Goal: Communication & Community: Answer question/provide support

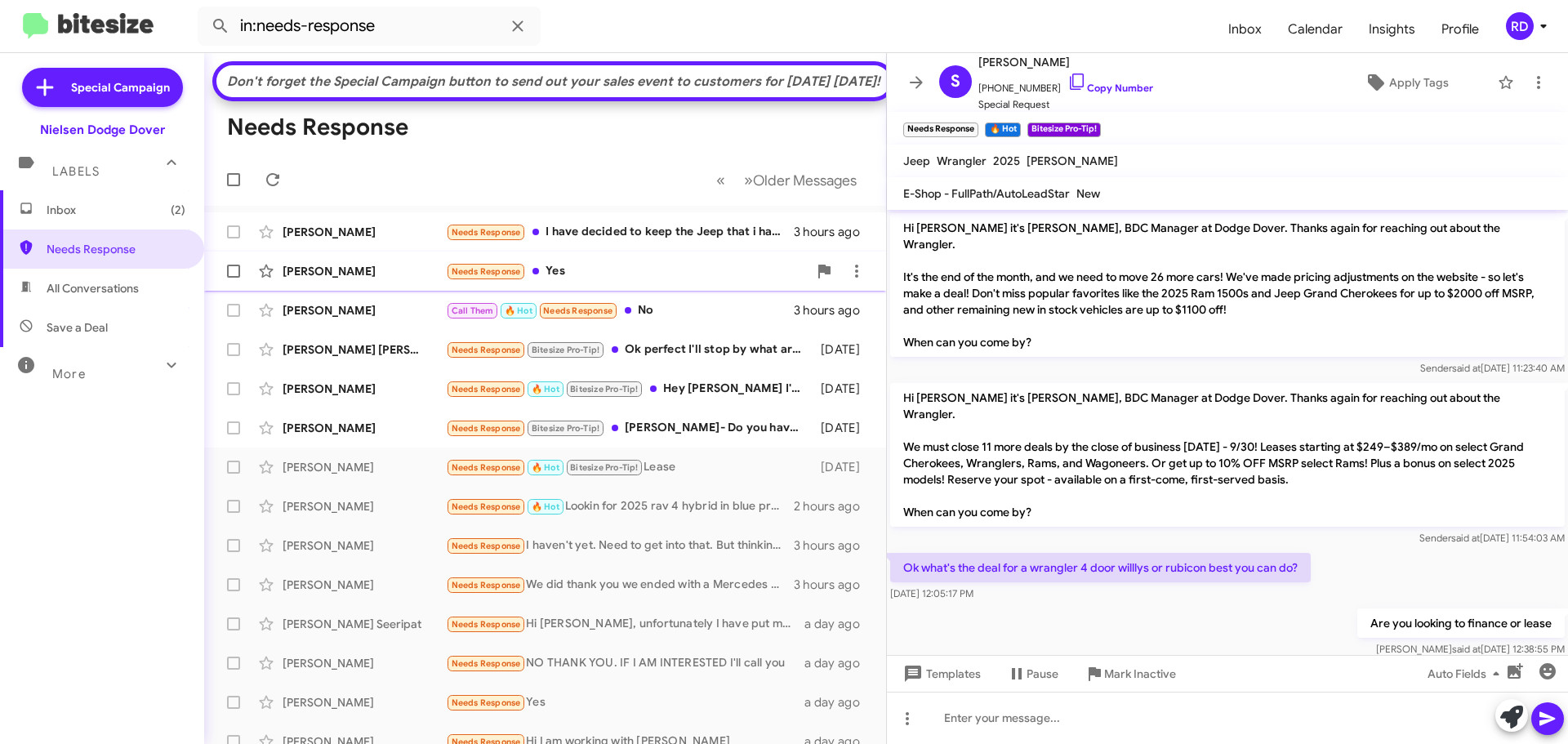
click at [575, 281] on div "Needs Response Yes" at bounding box center [627, 271] width 361 height 19
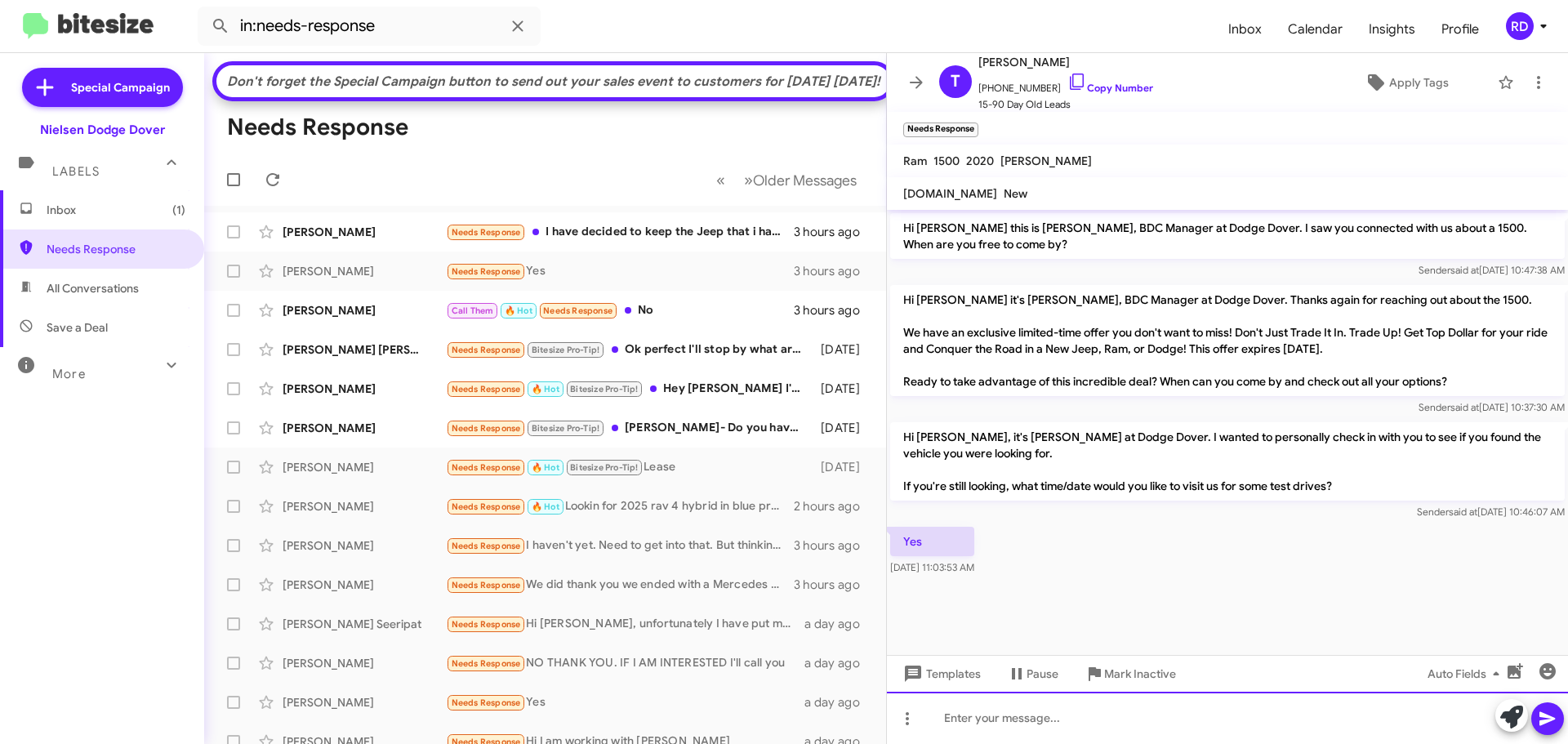
click at [1051, 720] on div at bounding box center [1227, 718] width 681 height 53
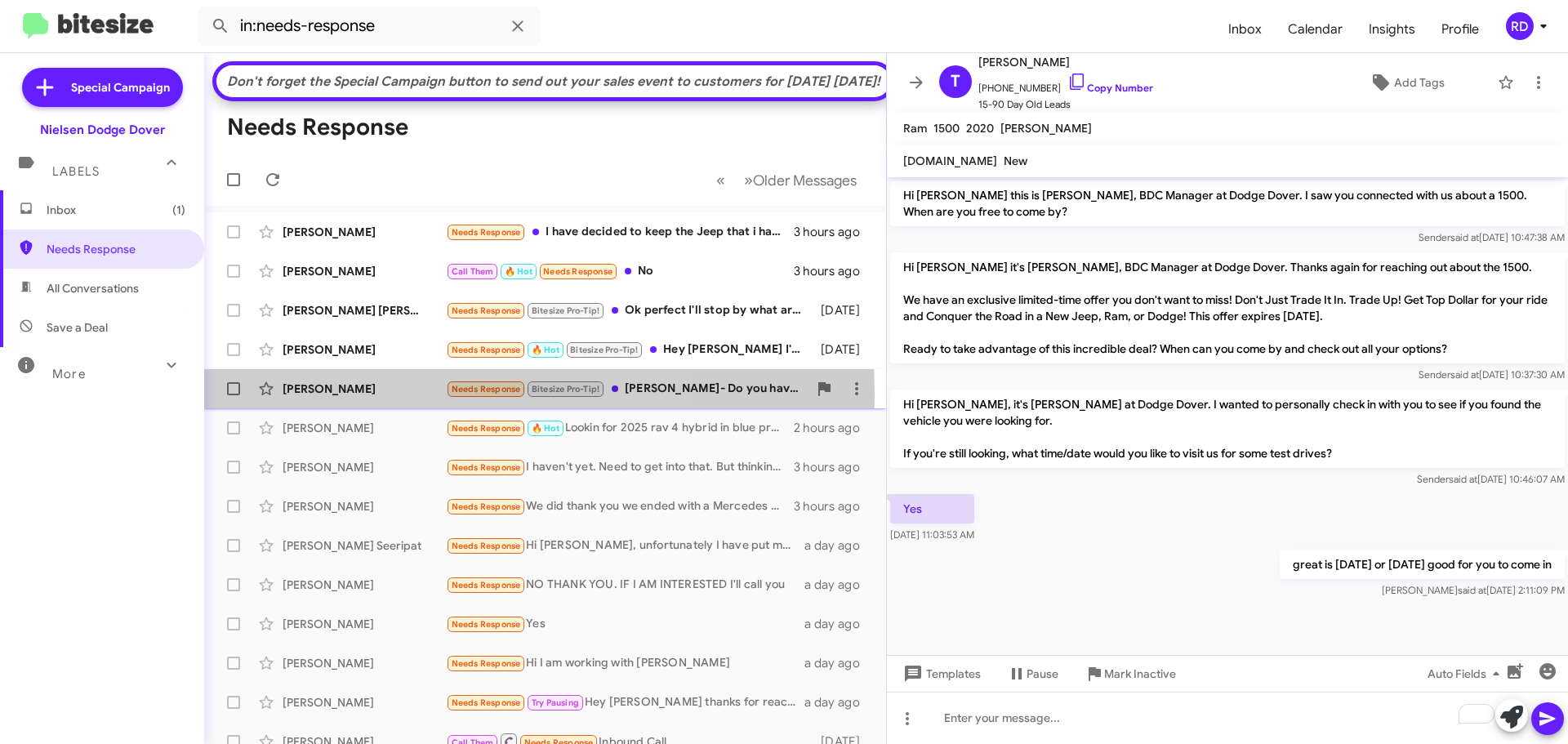
click at [368, 397] on div "[PERSON_NAME]" at bounding box center [364, 388] width 163 height 16
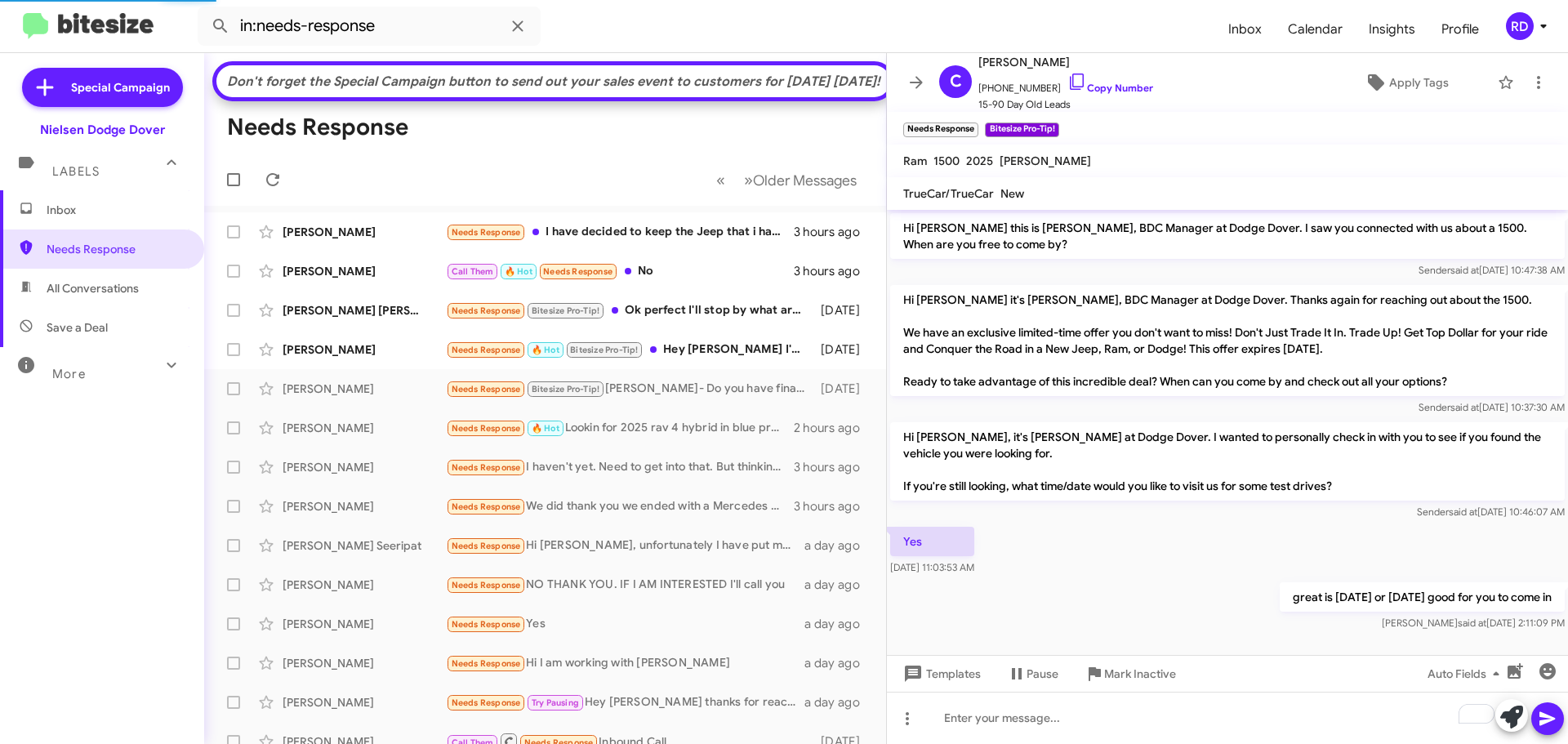
scroll to position [116, 0]
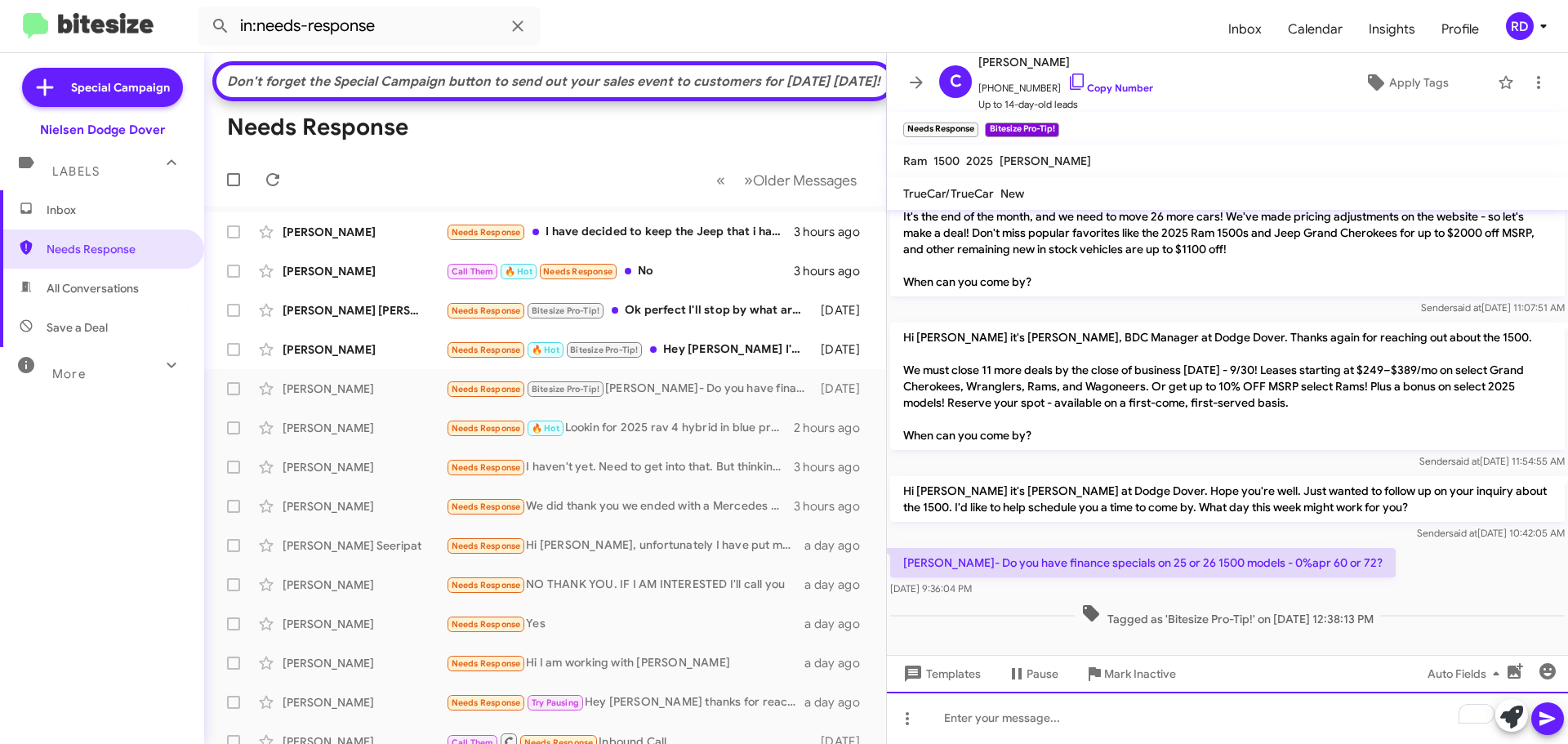
click at [1216, 706] on div "To enrich screen reader interactions, please activate Accessibility in Grammarl…" at bounding box center [1227, 718] width 681 height 53
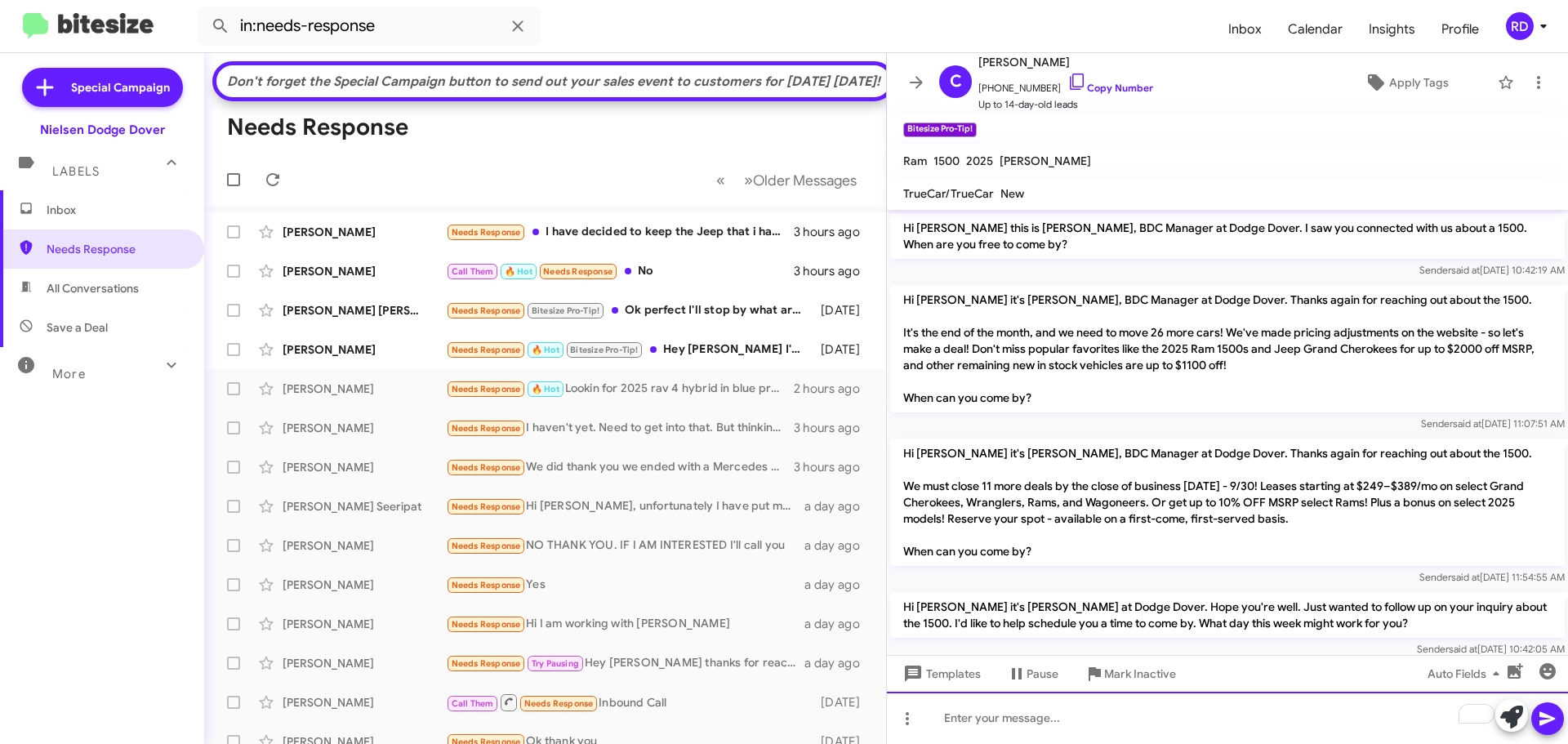
scroll to position [176, 0]
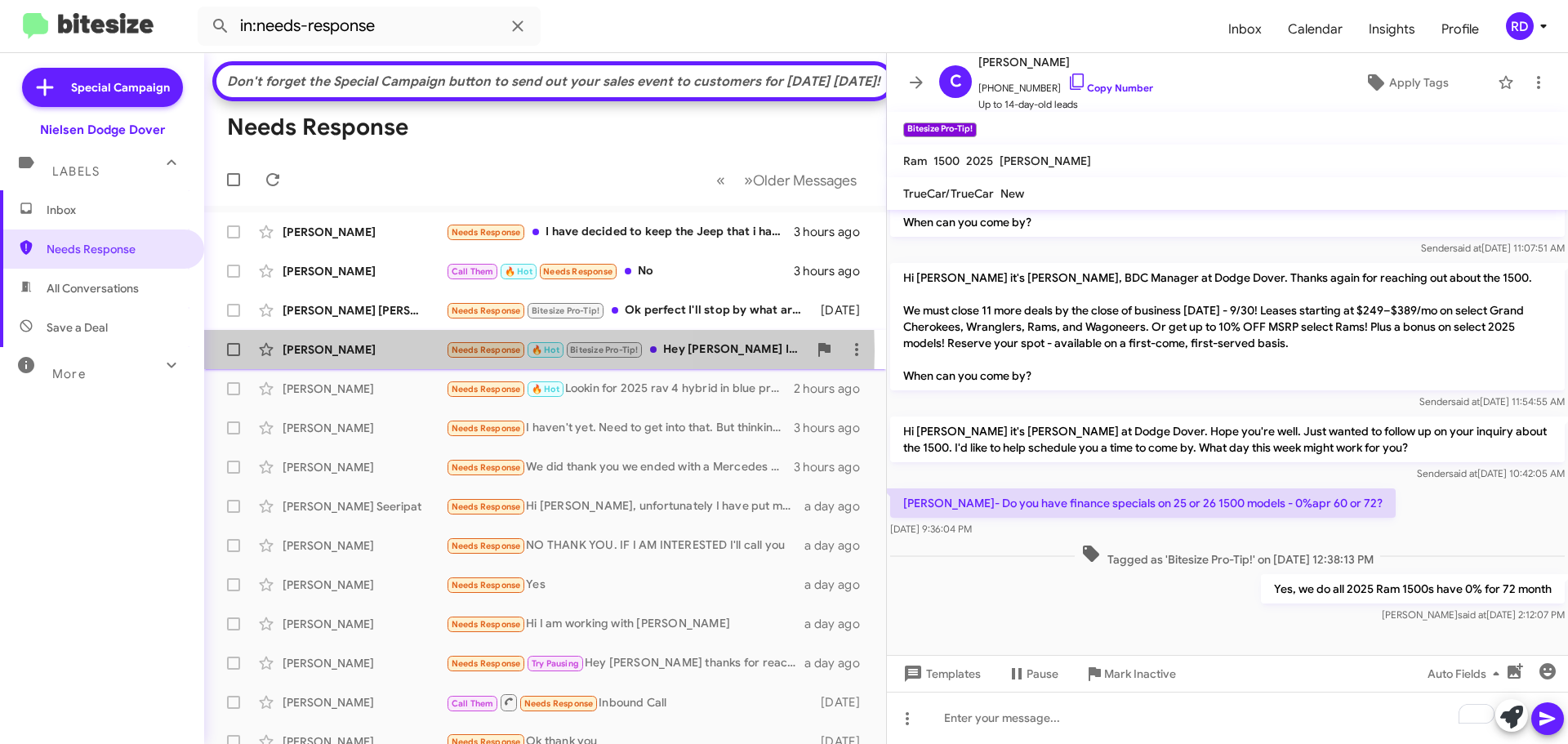
click at [368, 357] on div "[PERSON_NAME]" at bounding box center [364, 350] width 163 height 16
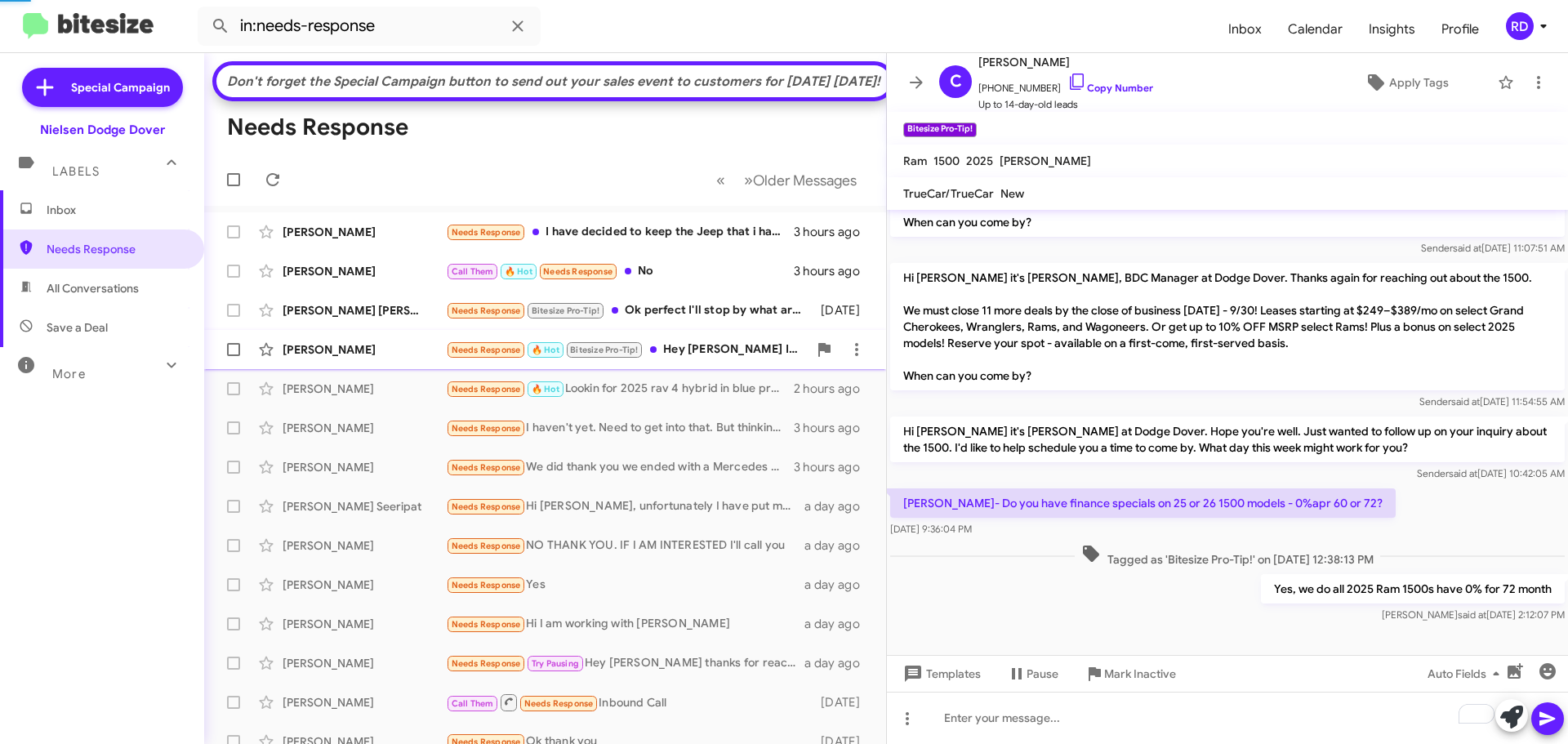
scroll to position [89, 0]
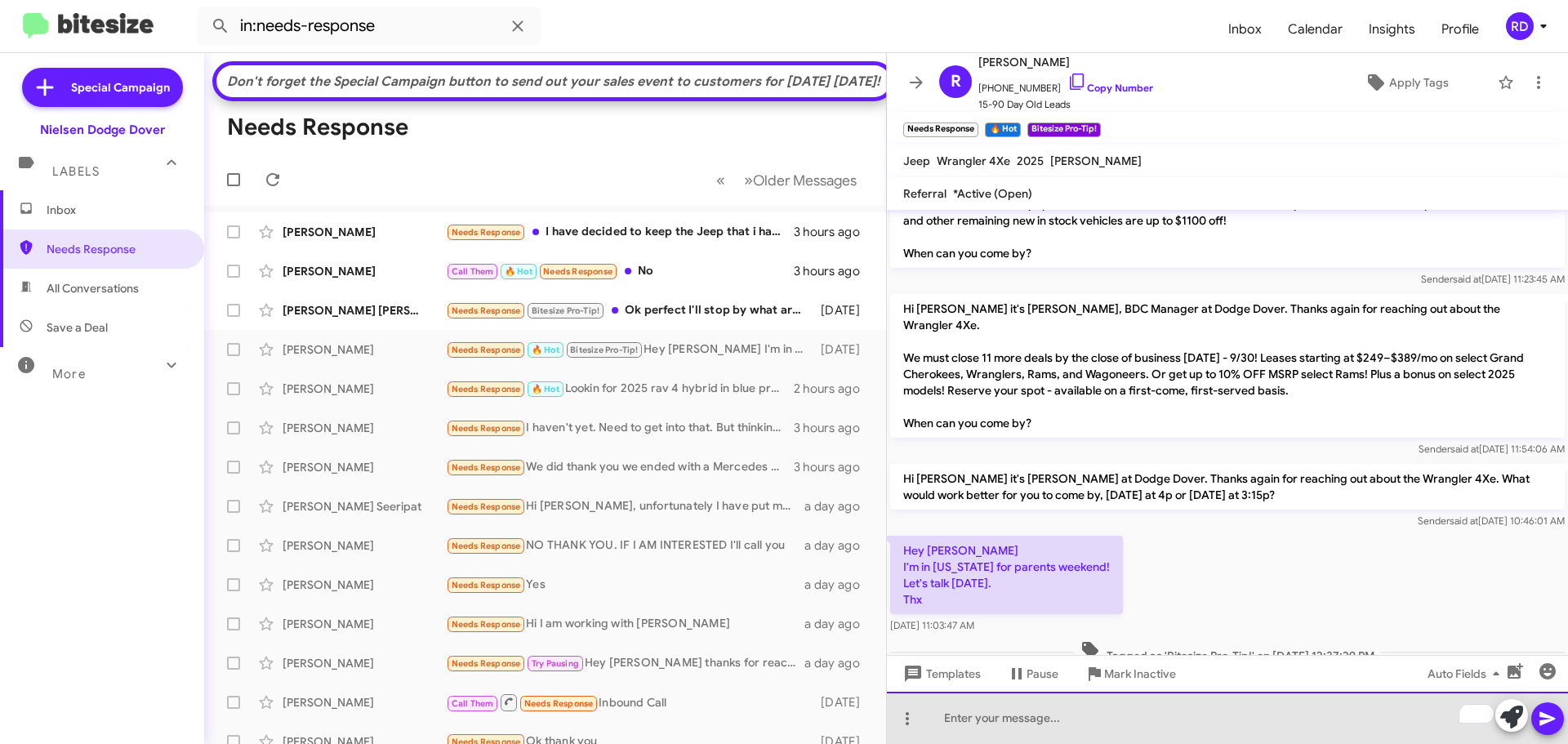
click at [989, 721] on div "To enrich screen reader interactions, please activate Accessibility in Grammarl…" at bounding box center [1227, 718] width 681 height 53
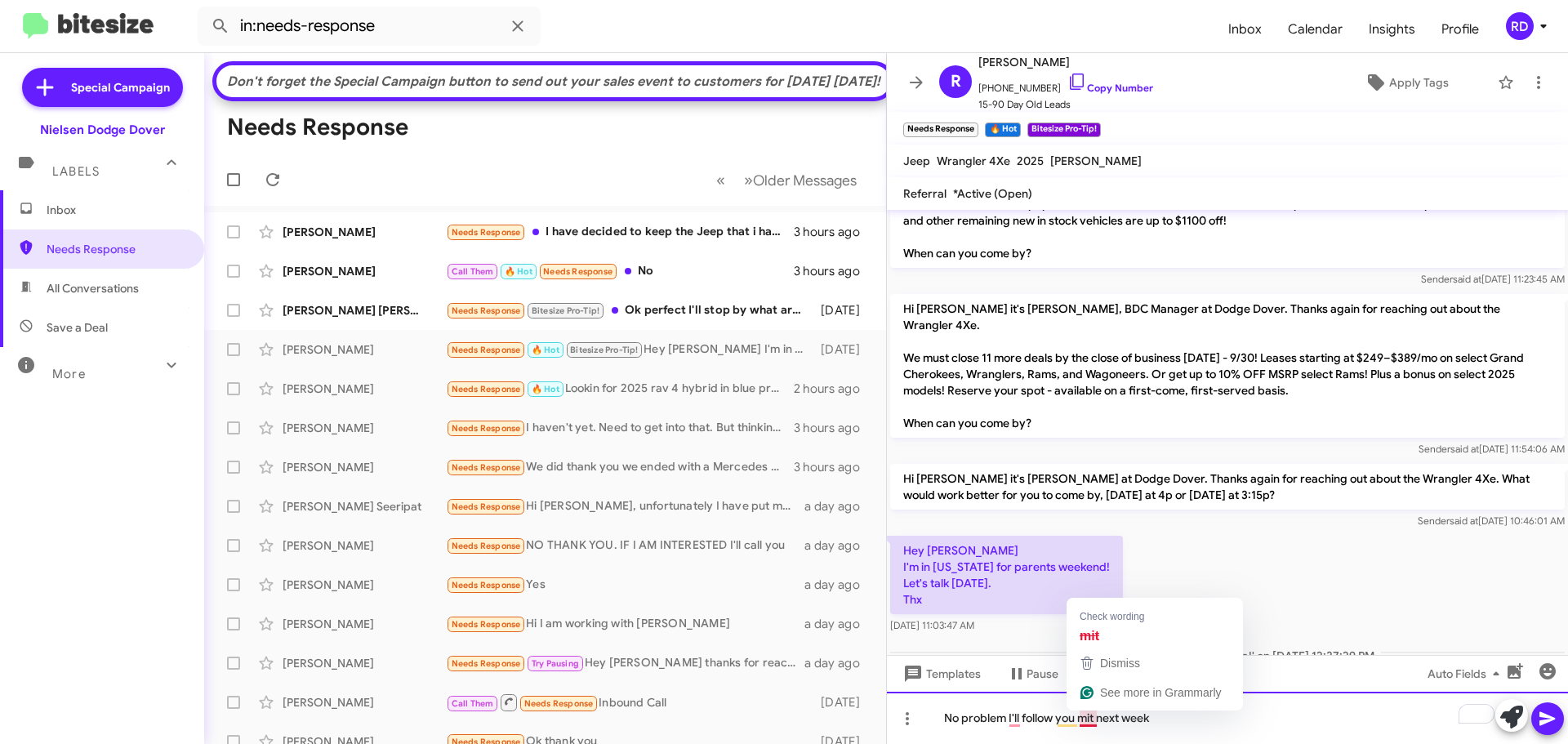
click at [1091, 718] on div "No problem I'll follow you mit next week" at bounding box center [1227, 718] width 681 height 53
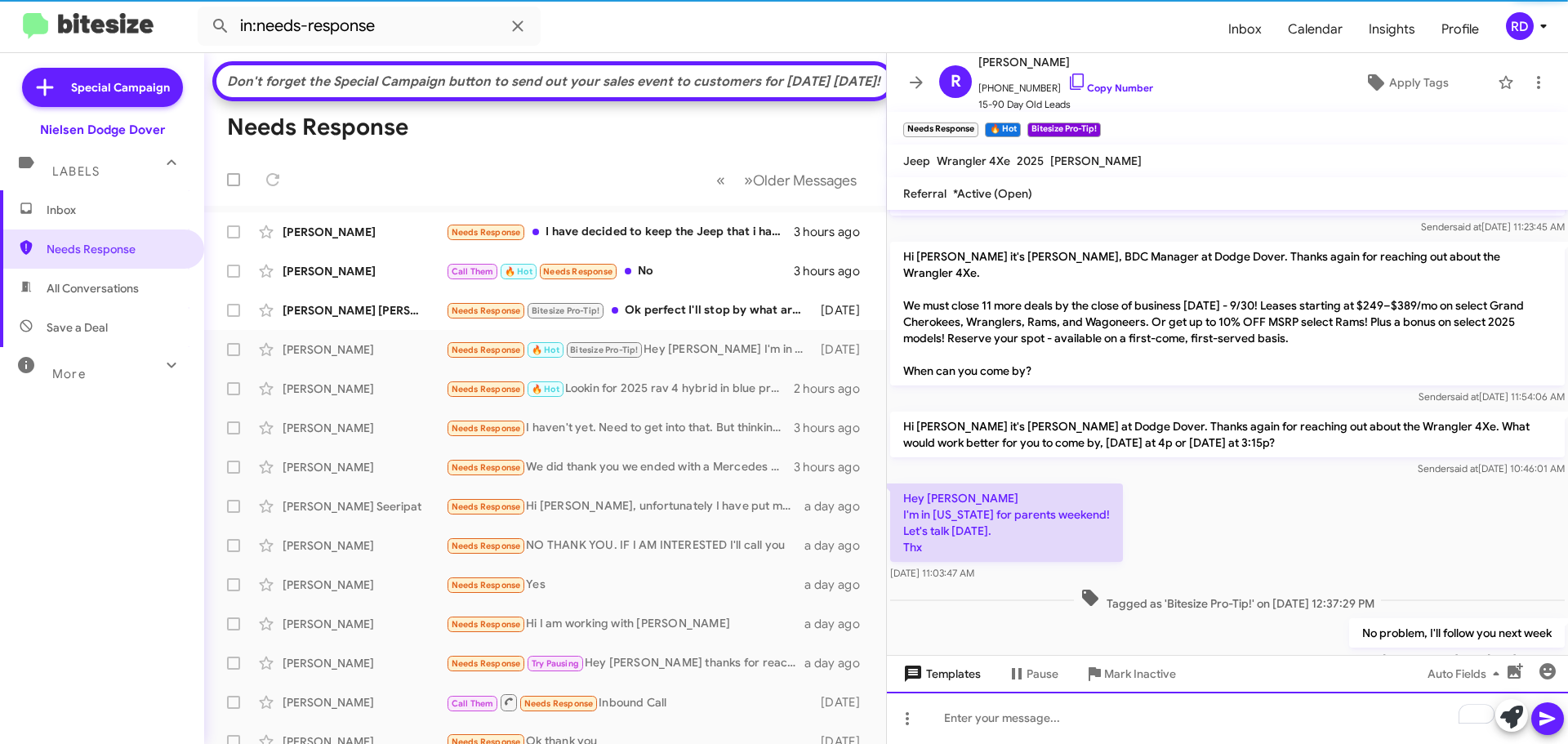
scroll to position [149, 0]
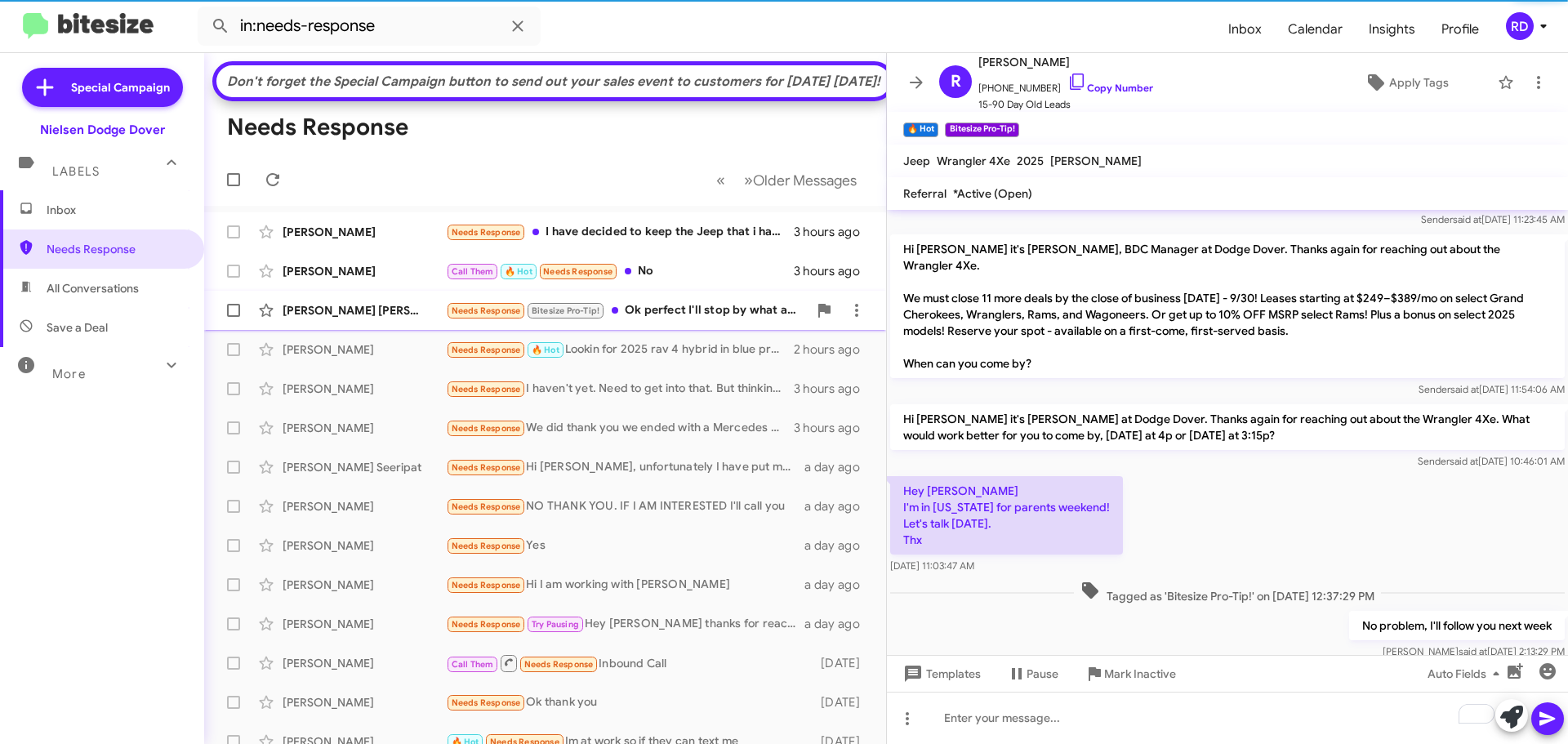
click at [648, 320] on div "Needs Response Bitesize Pro-Tip! Ok perfect I'll stop by what are ur hours and …" at bounding box center [627, 310] width 361 height 19
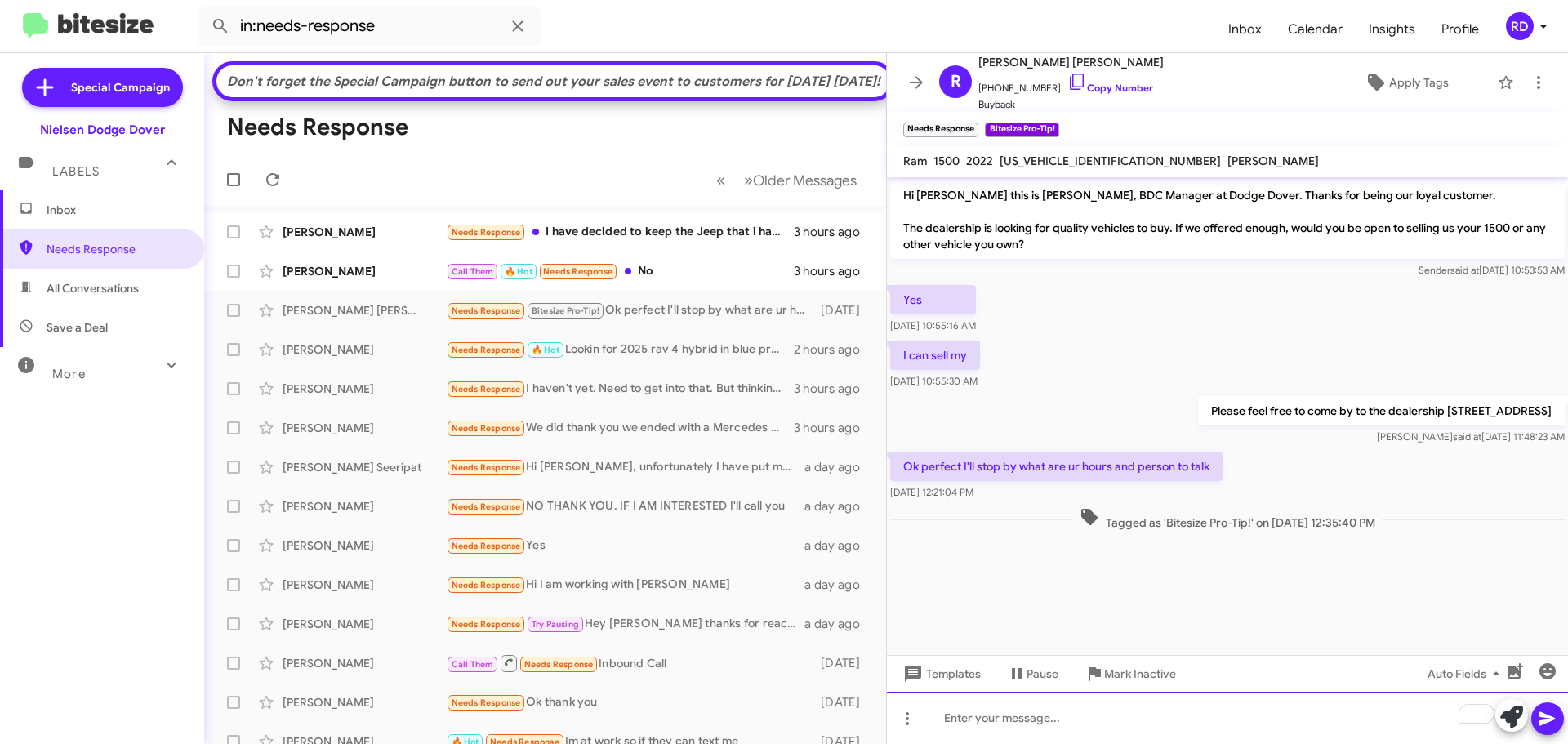
click at [1009, 710] on div "To enrich screen reader interactions, please activate Accessibility in Grammarl…" at bounding box center [1227, 718] width 681 height 53
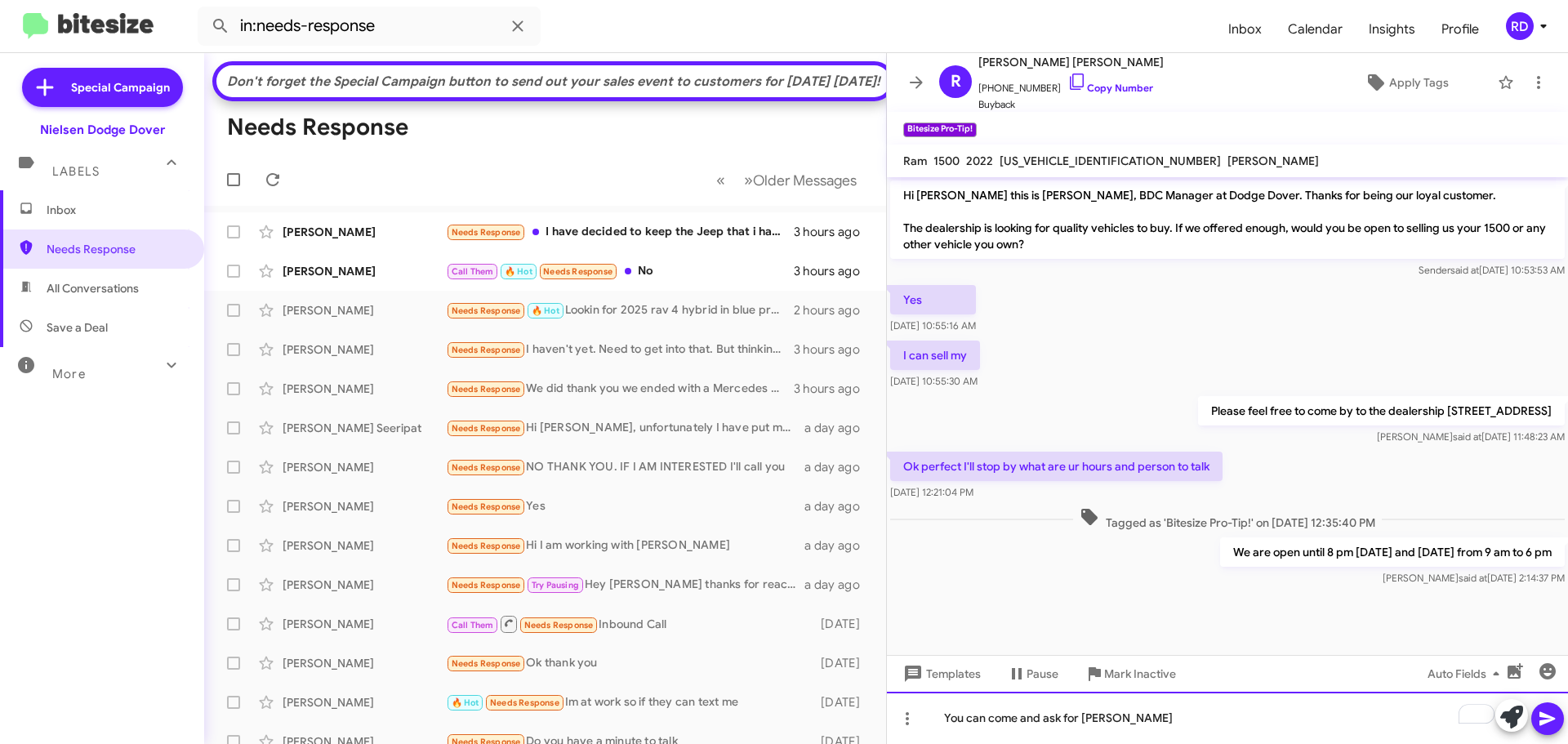
click at [1162, 719] on div "You can come and ask for [PERSON_NAME]" at bounding box center [1227, 718] width 681 height 53
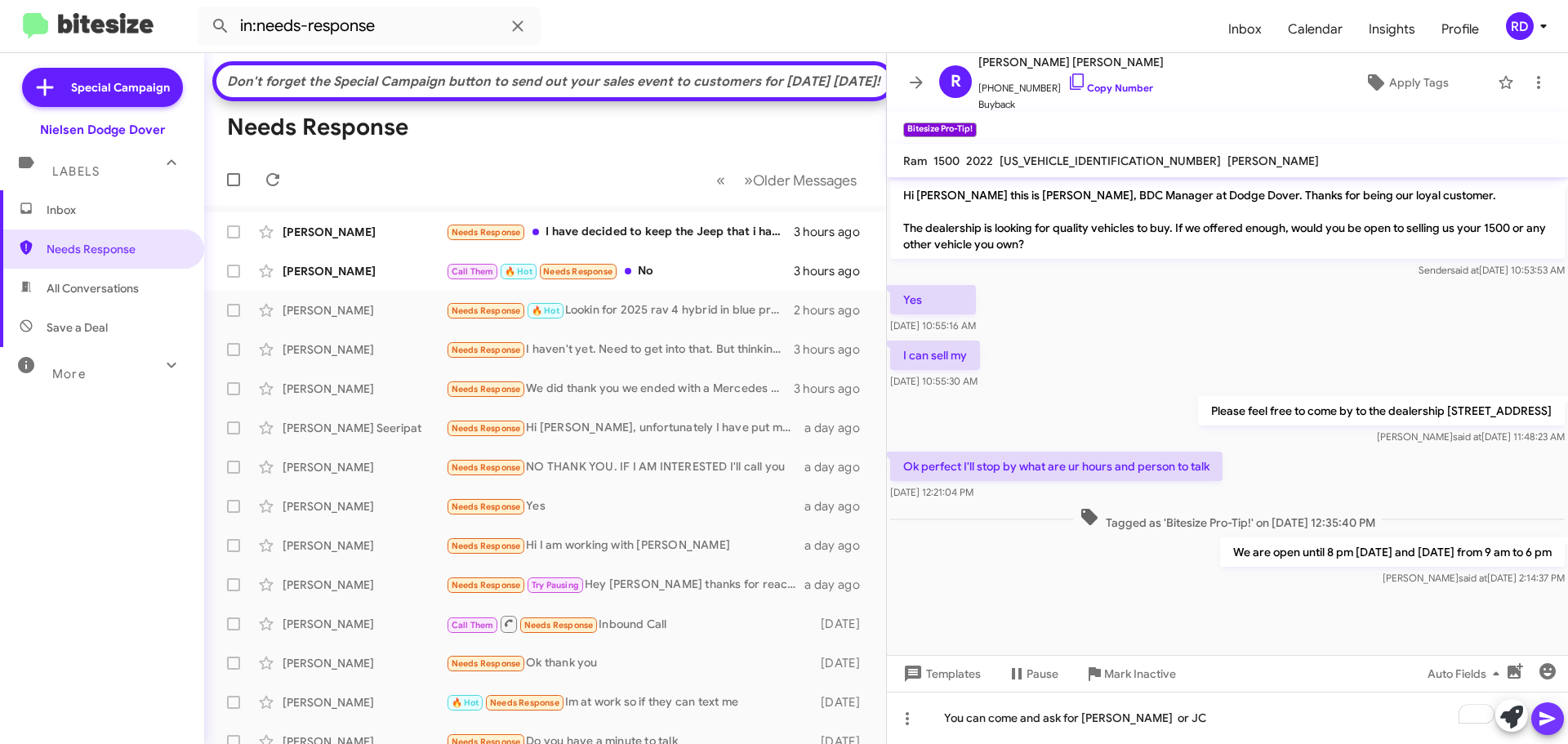
click at [1556, 718] on icon at bounding box center [1547, 719] width 20 height 20
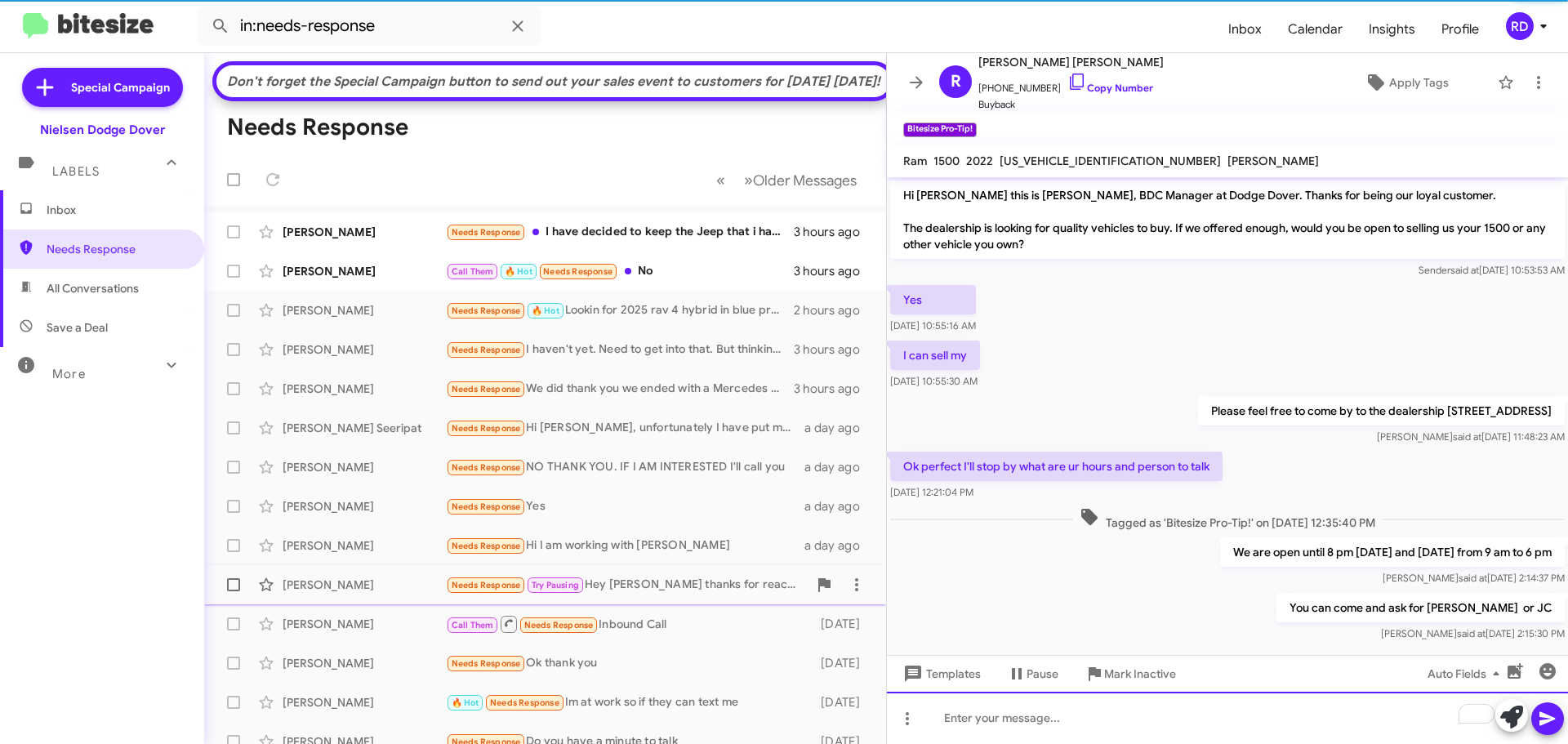
scroll to position [23, 0]
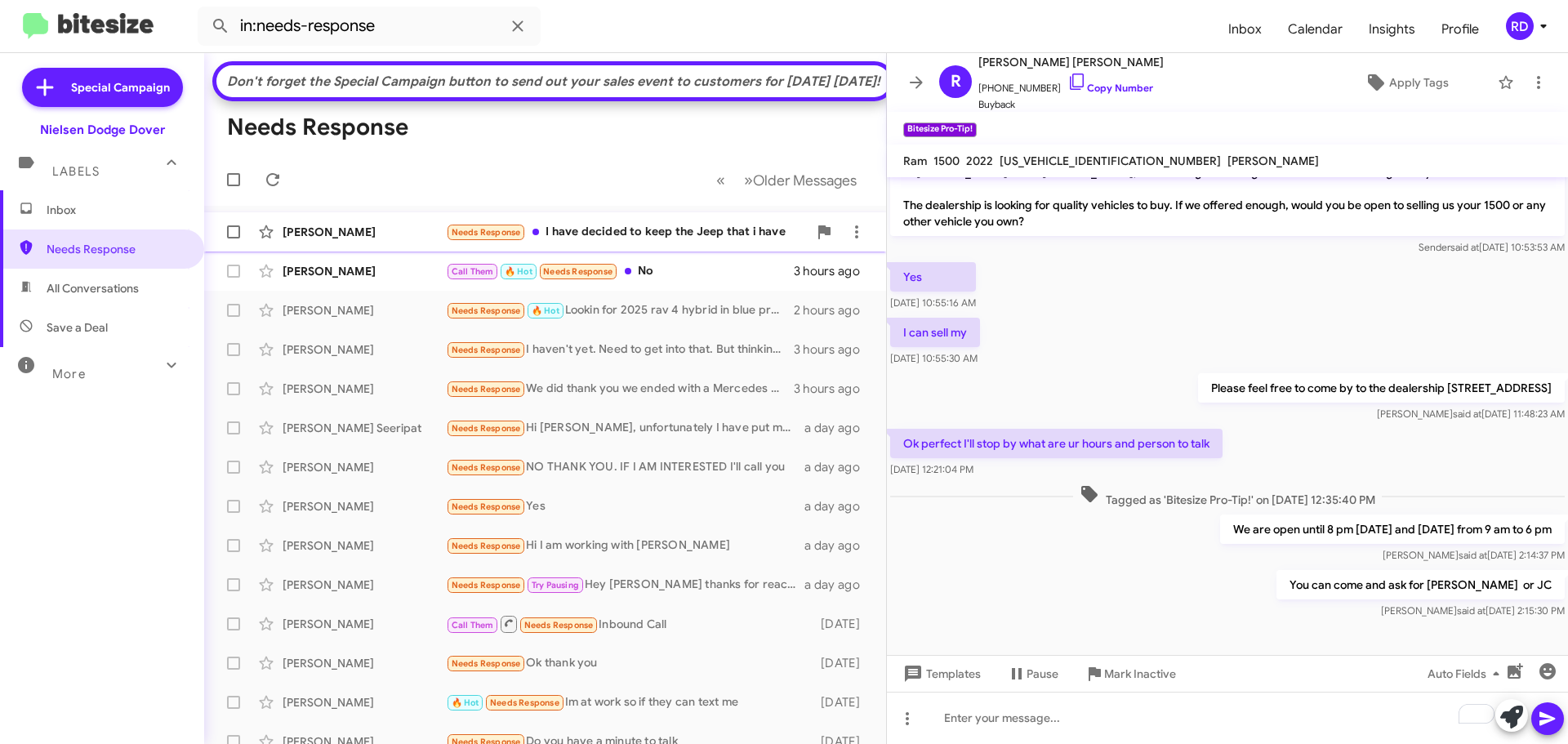
click at [604, 248] on div "[PERSON_NAME] Needs Response I have decided to keep the Jeep that i have 3 hour…" at bounding box center [545, 232] width 655 height 33
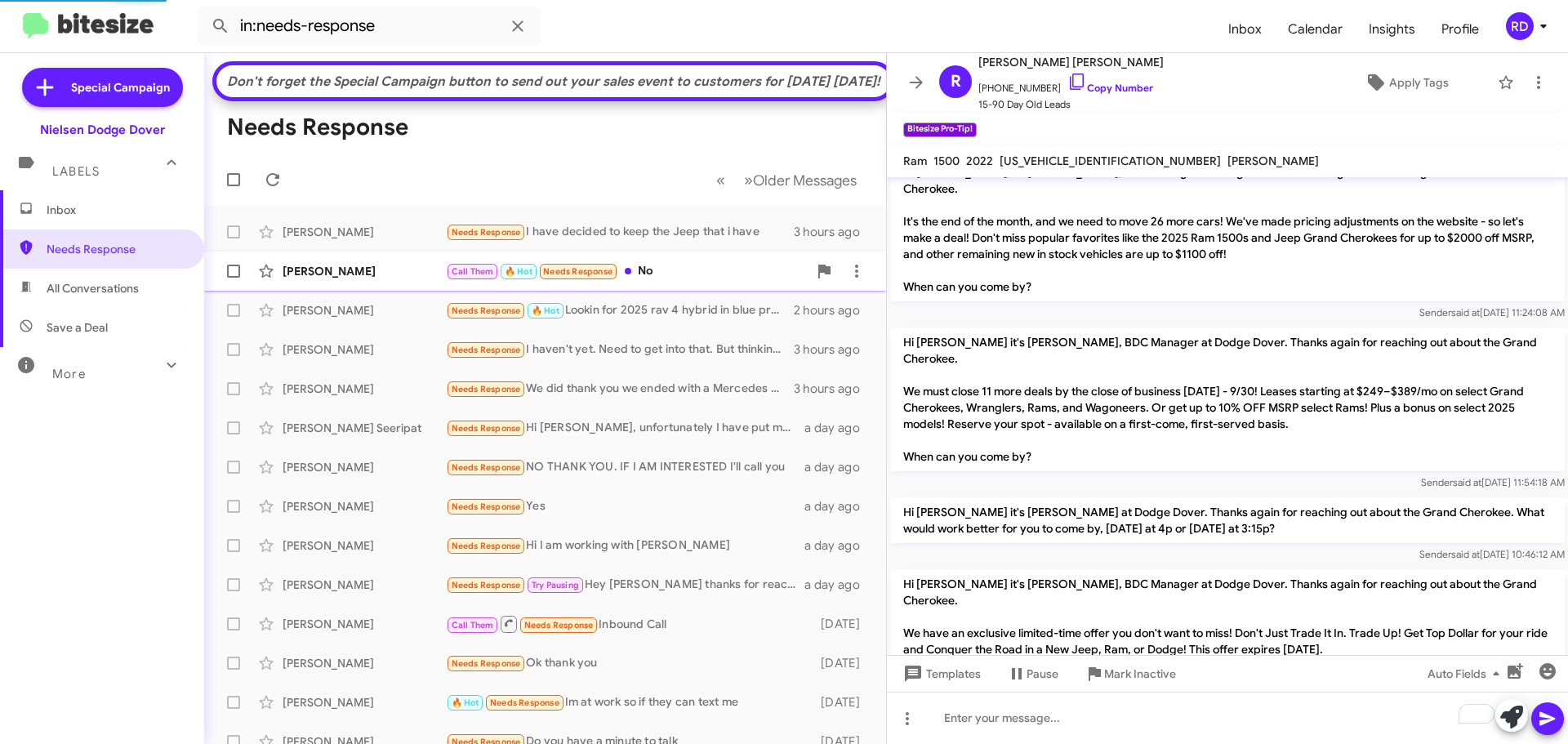
scroll to position [223, 0]
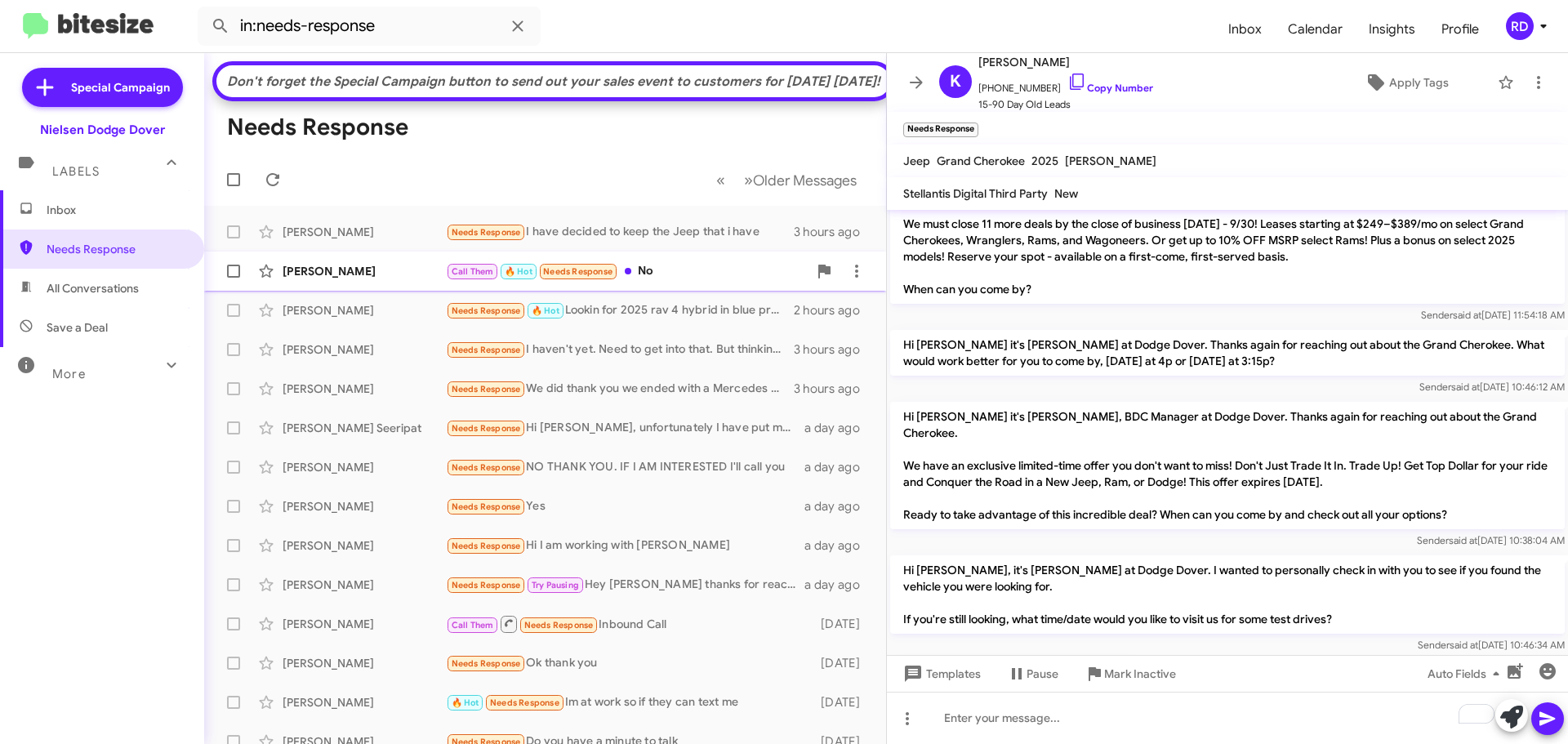
click at [686, 281] on div "Call Them 🔥 Hot Needs Response No" at bounding box center [627, 271] width 361 height 19
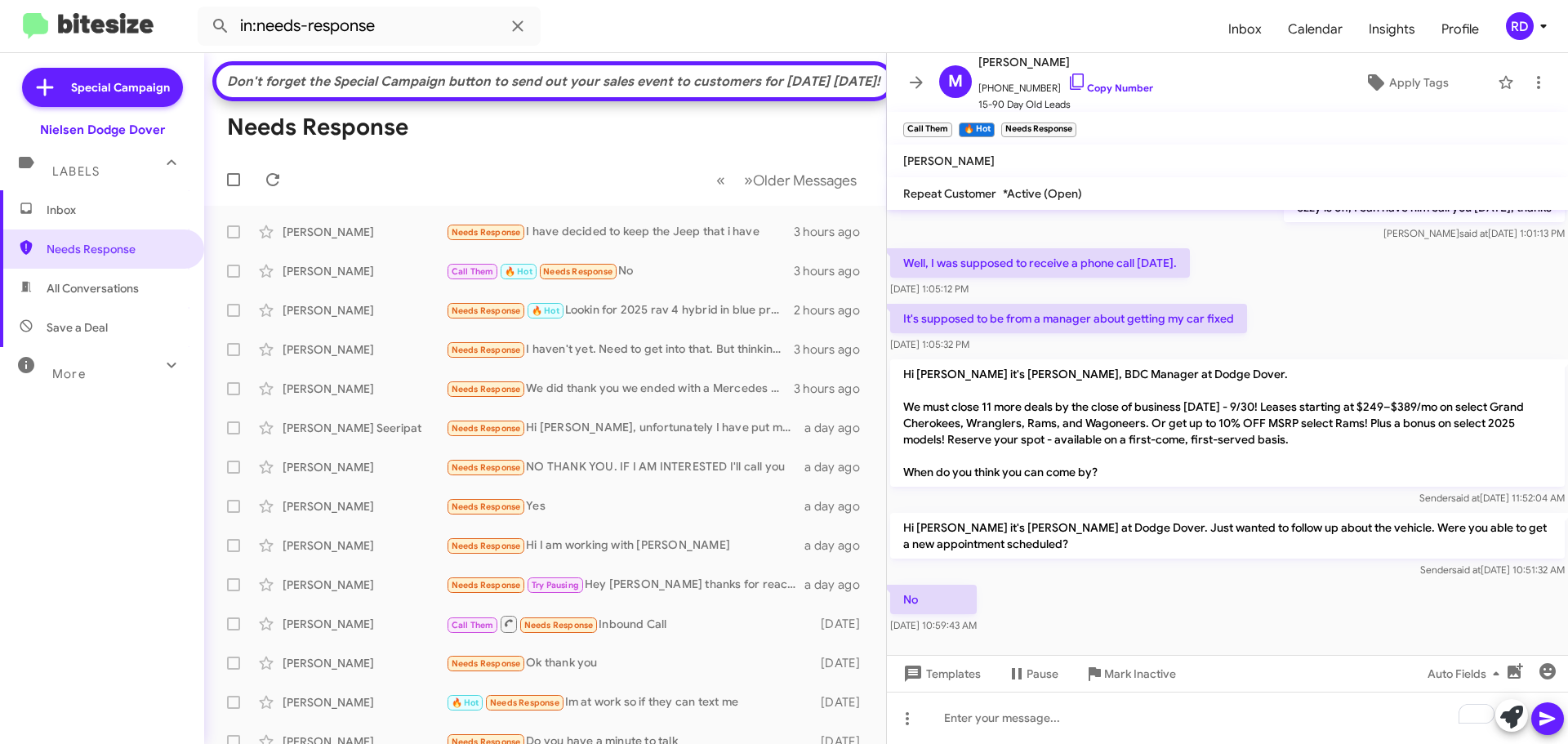
scroll to position [163, 0]
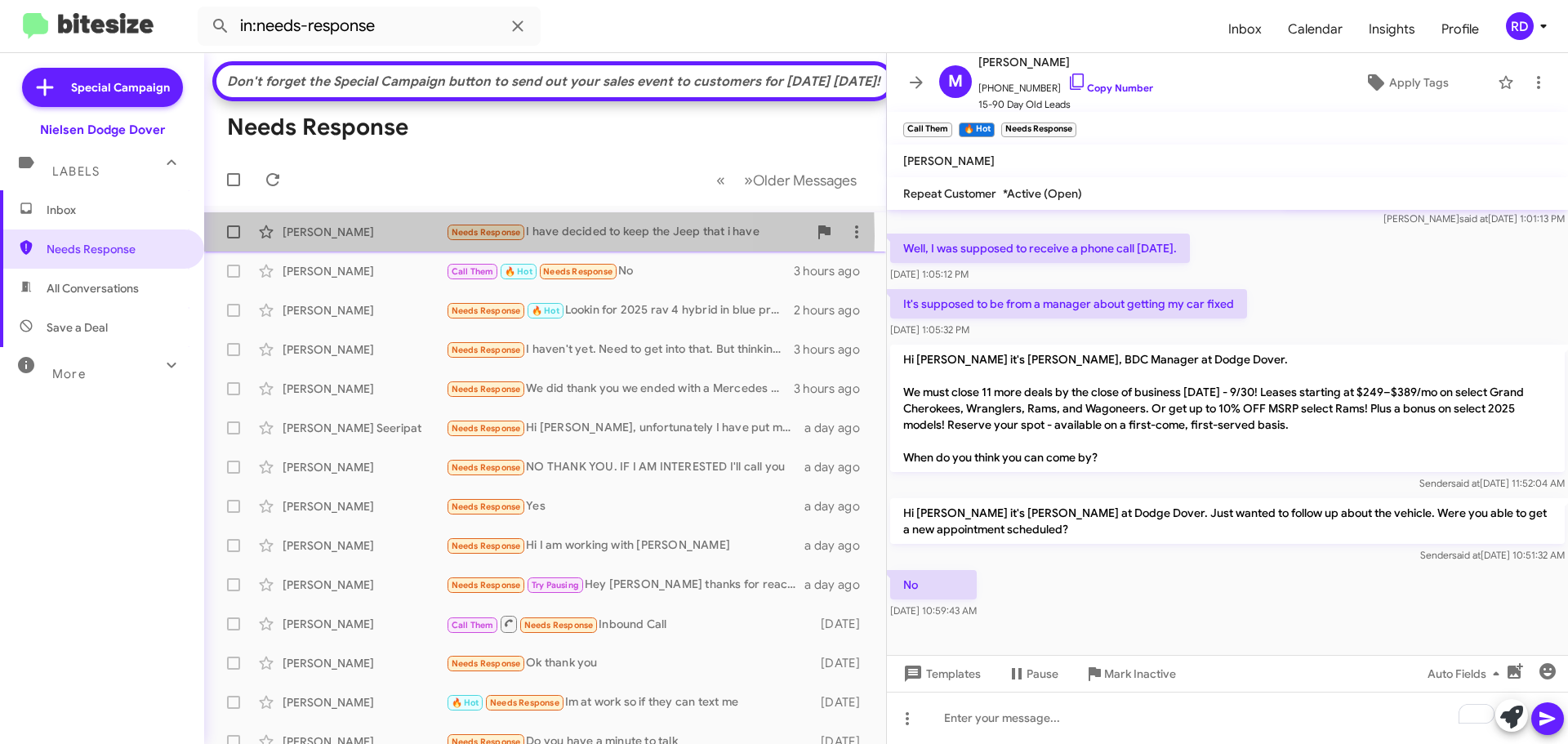
click at [398, 240] on div "[PERSON_NAME]" at bounding box center [364, 232] width 163 height 16
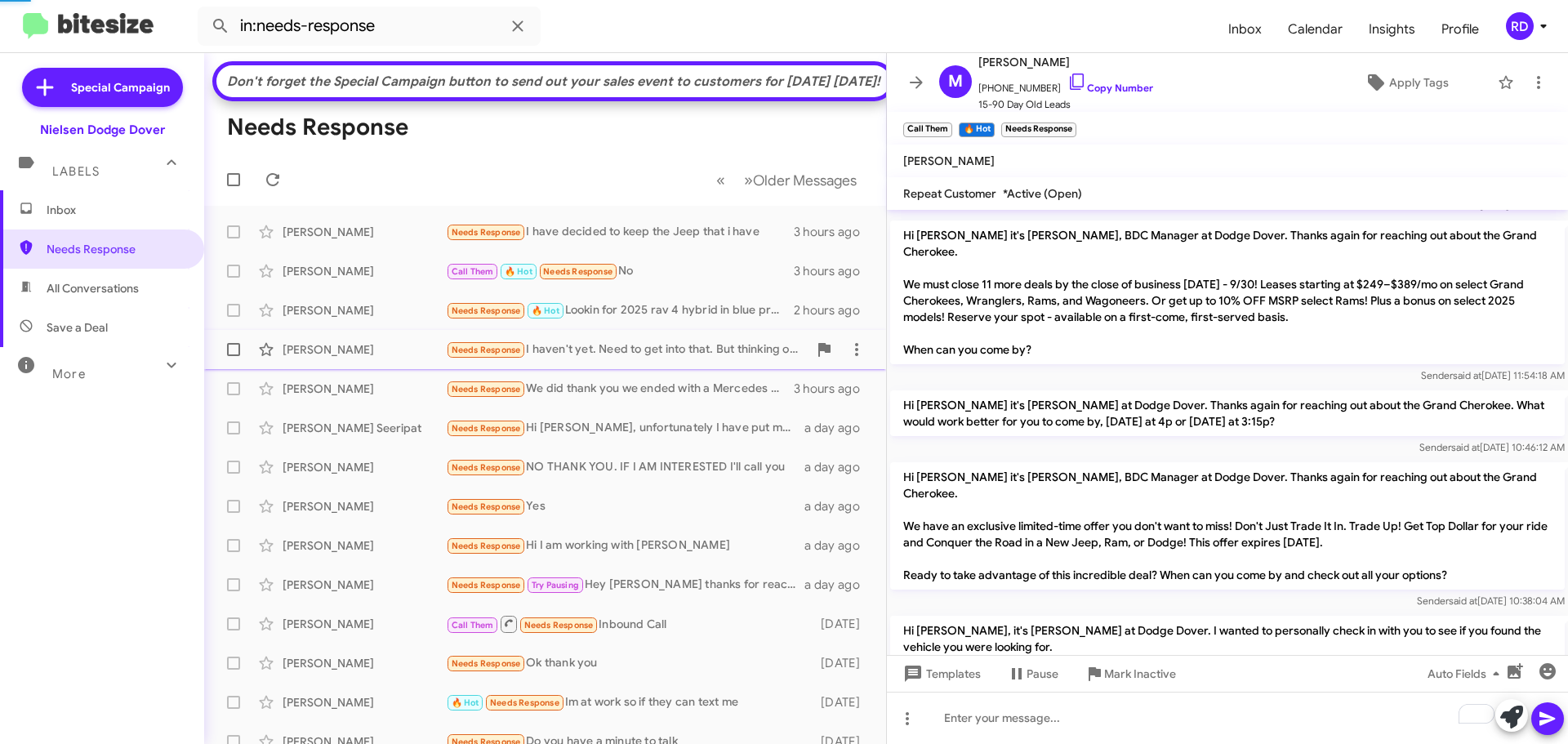
scroll to position [255, 0]
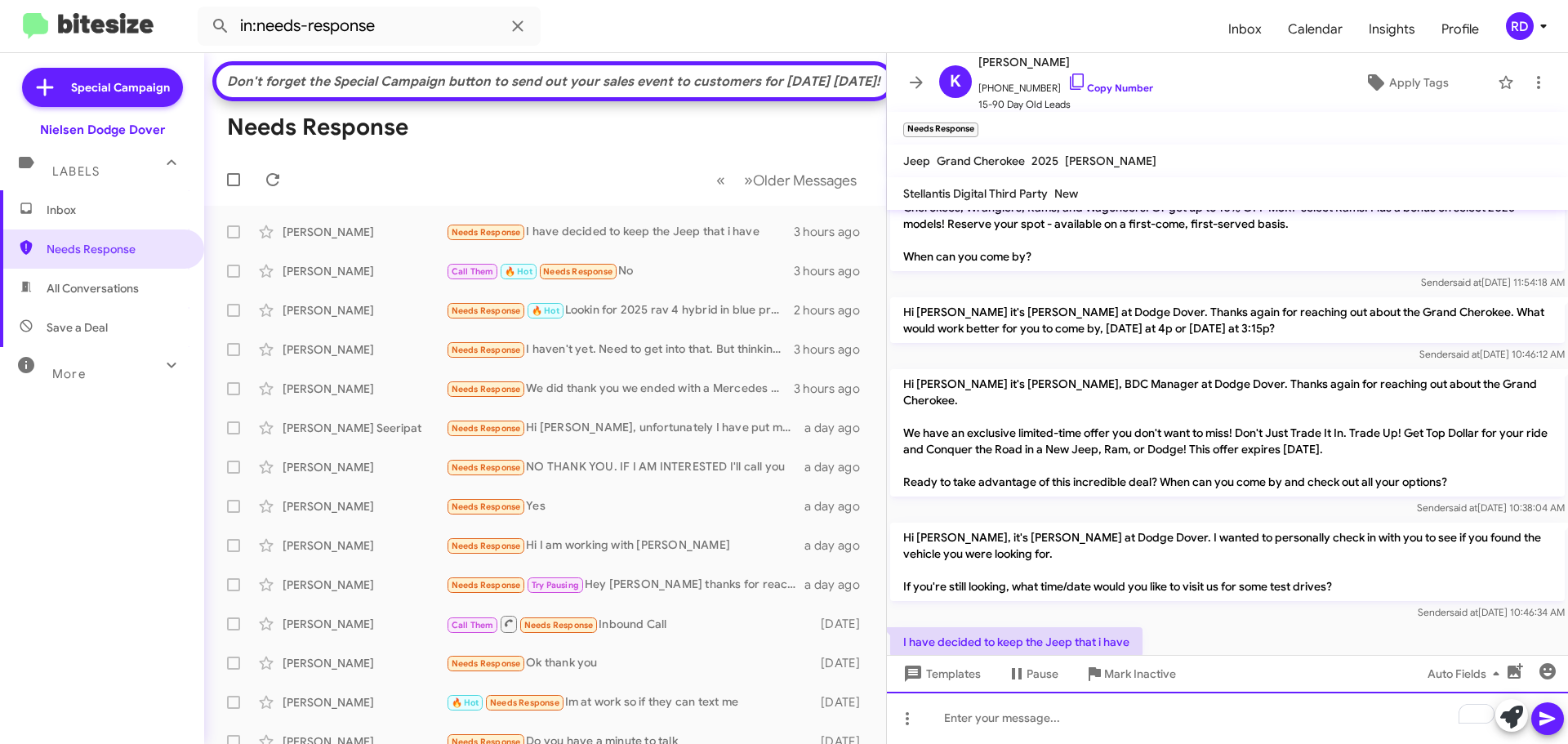
click at [986, 716] on div "To enrich screen reader interactions, please activate Accessibility in Grammarl…" at bounding box center [1227, 718] width 681 height 53
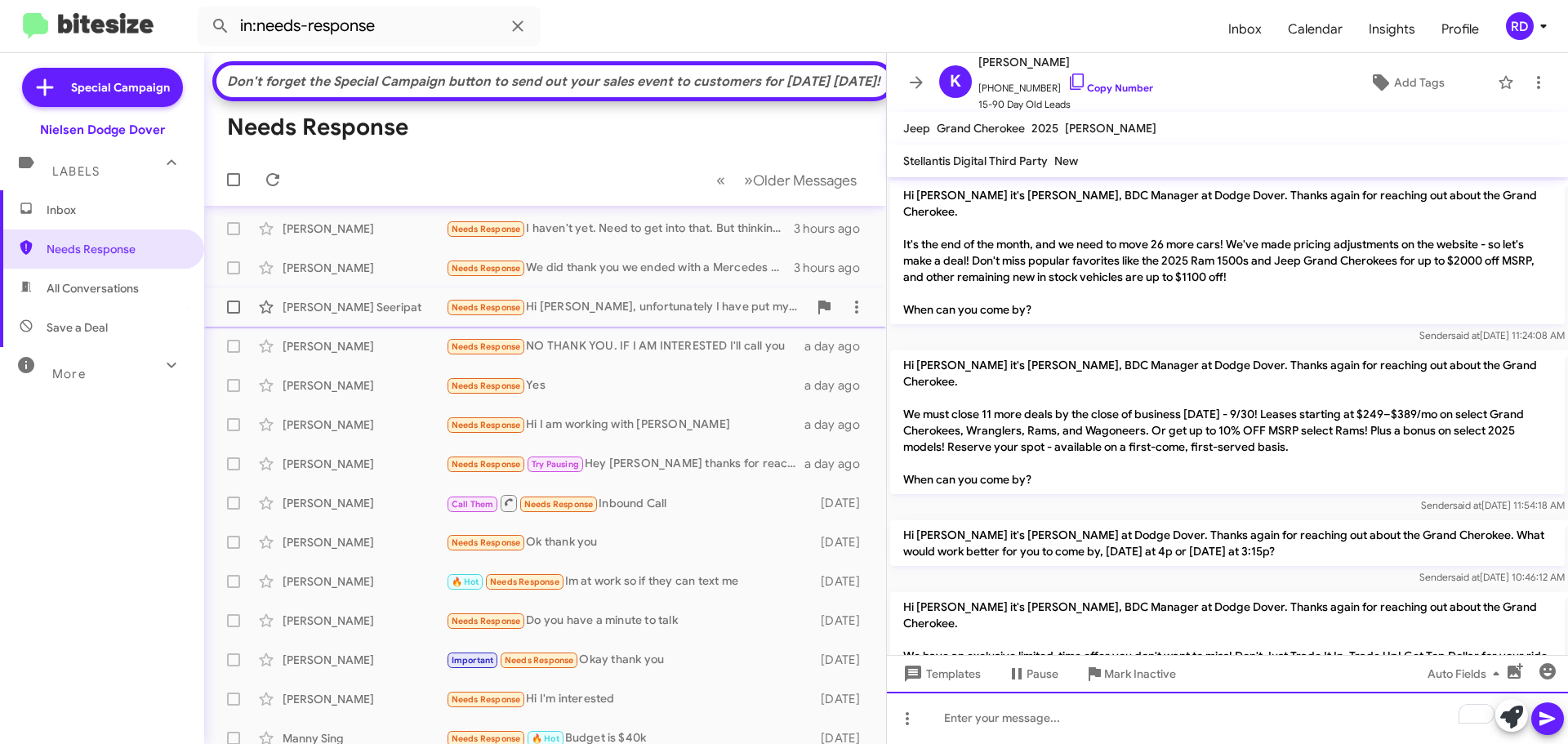
scroll to position [0, 0]
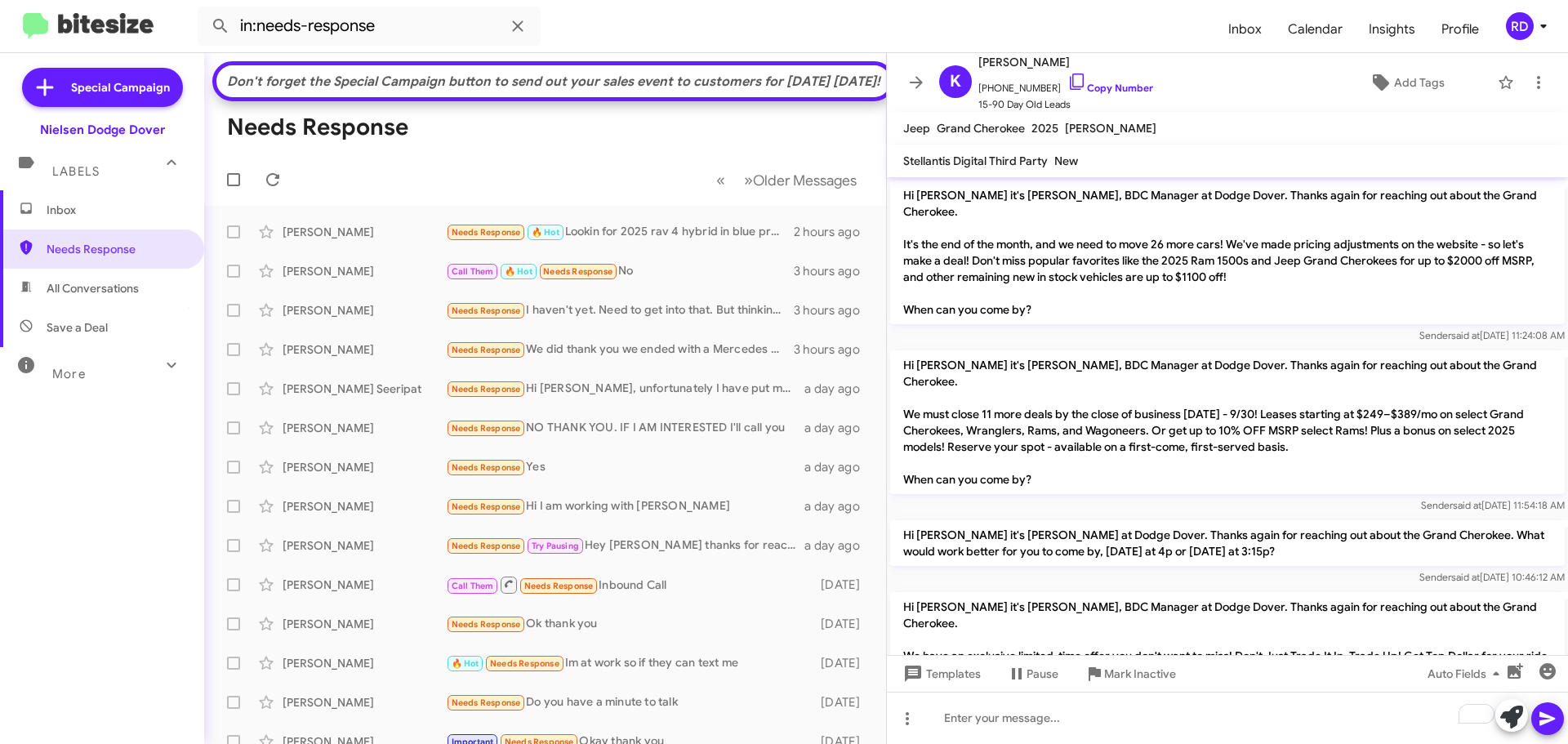
click at [78, 213] on span "Inbox" at bounding box center [116, 210] width 139 height 16
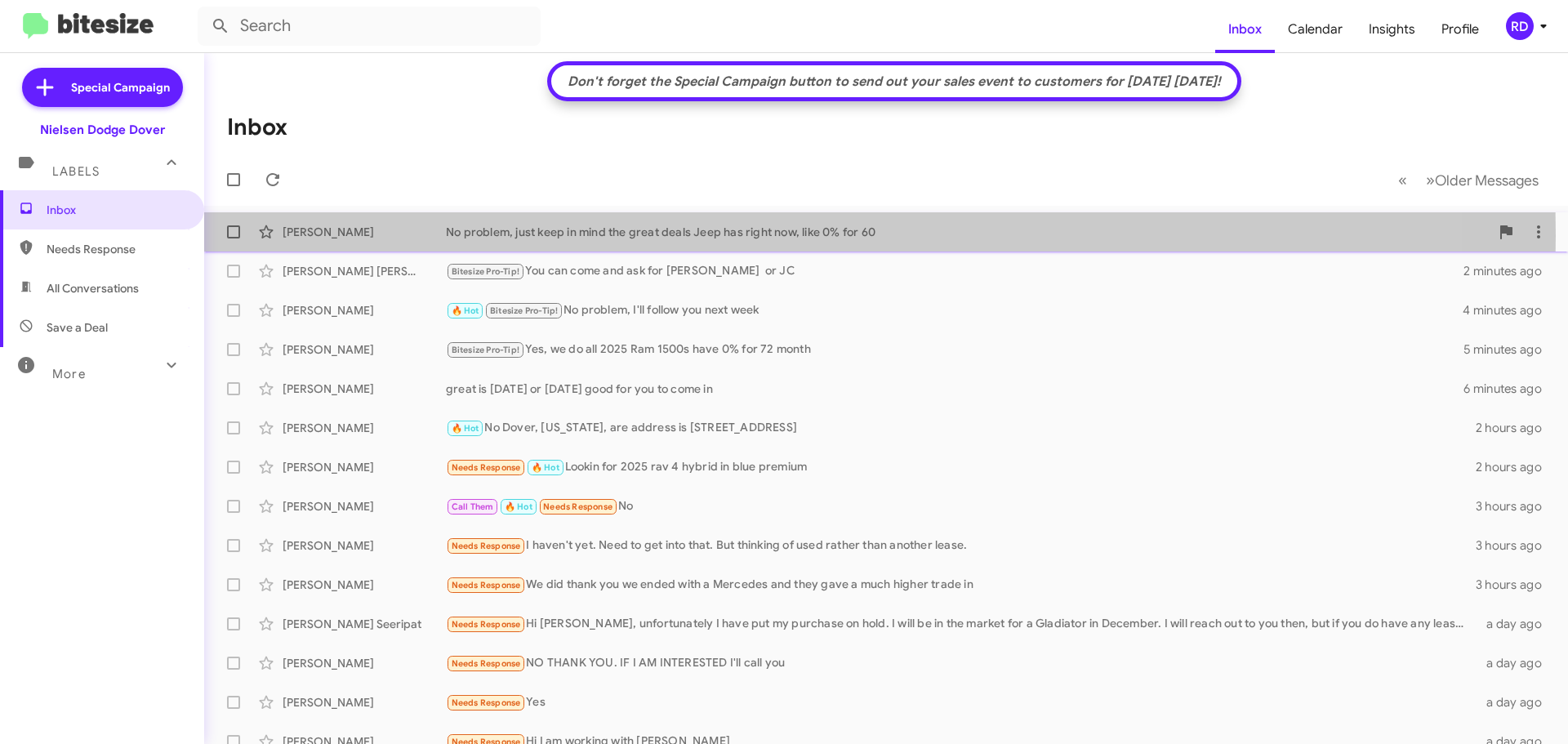
click at [367, 235] on div "[PERSON_NAME]" at bounding box center [364, 232] width 163 height 16
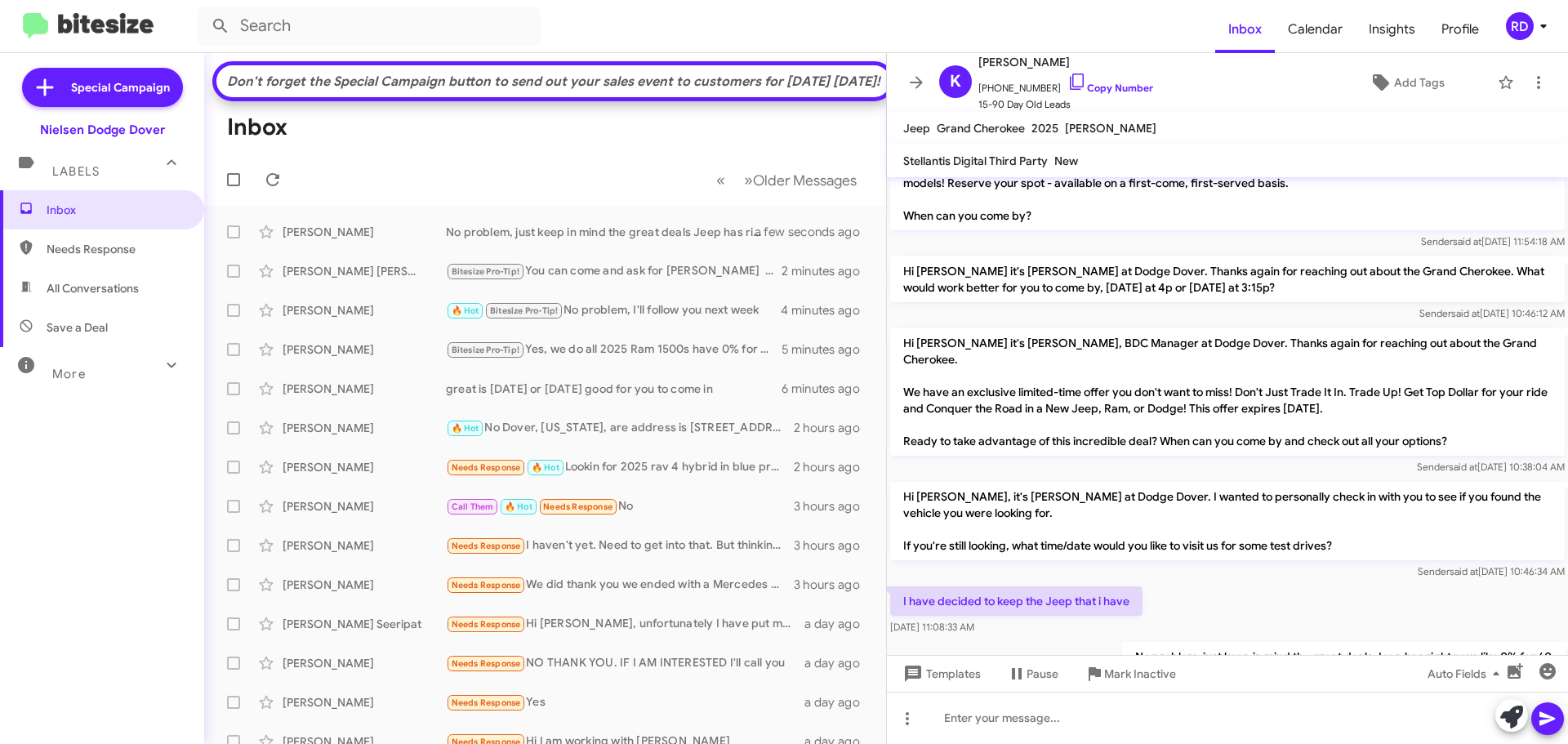
scroll to position [282, 0]
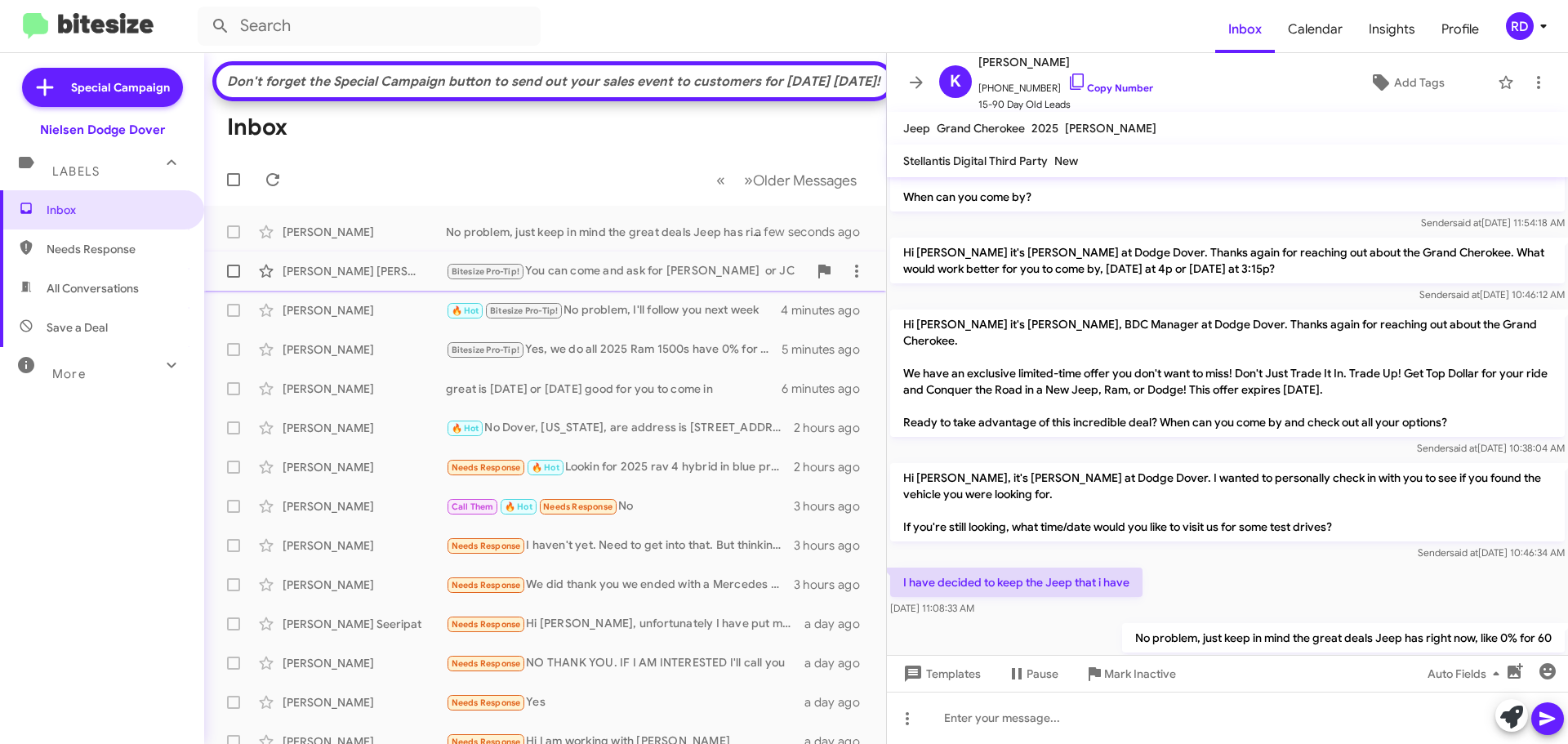
click at [347, 287] on div "Ramiro Rodriguez Castillo Bitesize Pro-Tip! You can come and ask for John Catil…" at bounding box center [545, 271] width 655 height 33
